Goal: Find specific page/section: Find specific page/section

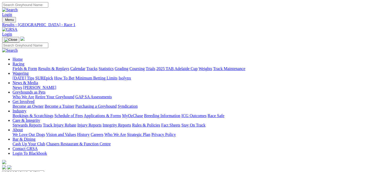
click at [24, 66] on link "Fields & Form" at bounding box center [25, 68] width 25 height 4
click at [44, 170] on select "South Australia New South Wales Northern Territory Queensland Tasmania Victoria…" at bounding box center [23, 172] width 42 height 5
select select "QLD"
click at [25, 170] on select "South Australia New South Wales Northern Territory Queensland Tasmania Victoria…" at bounding box center [23, 172] width 42 height 5
